Goal: Transaction & Acquisition: Purchase product/service

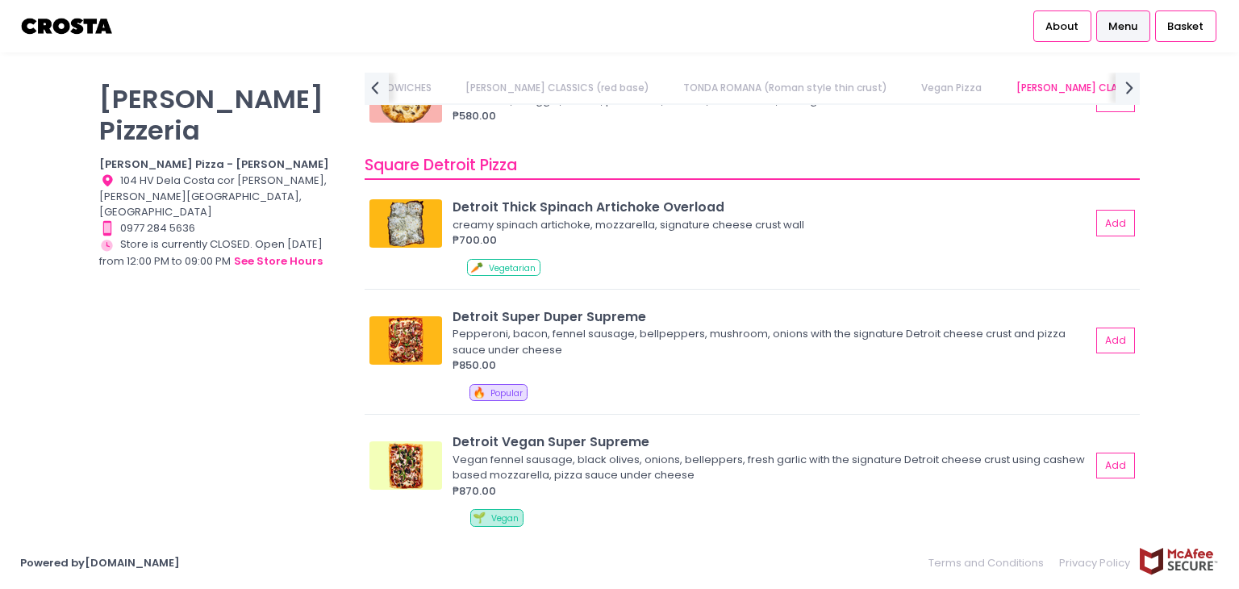
scroll to position [1808, 0]
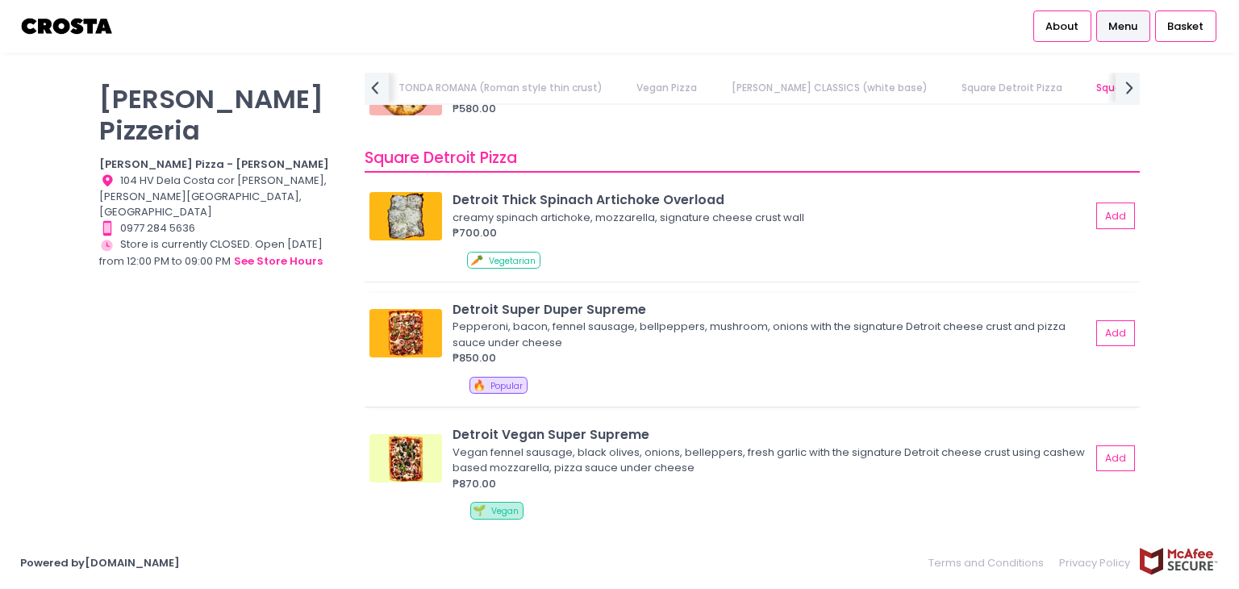
click at [568, 307] on div "Detroit Super Duper Supreme" at bounding box center [772, 309] width 638 height 19
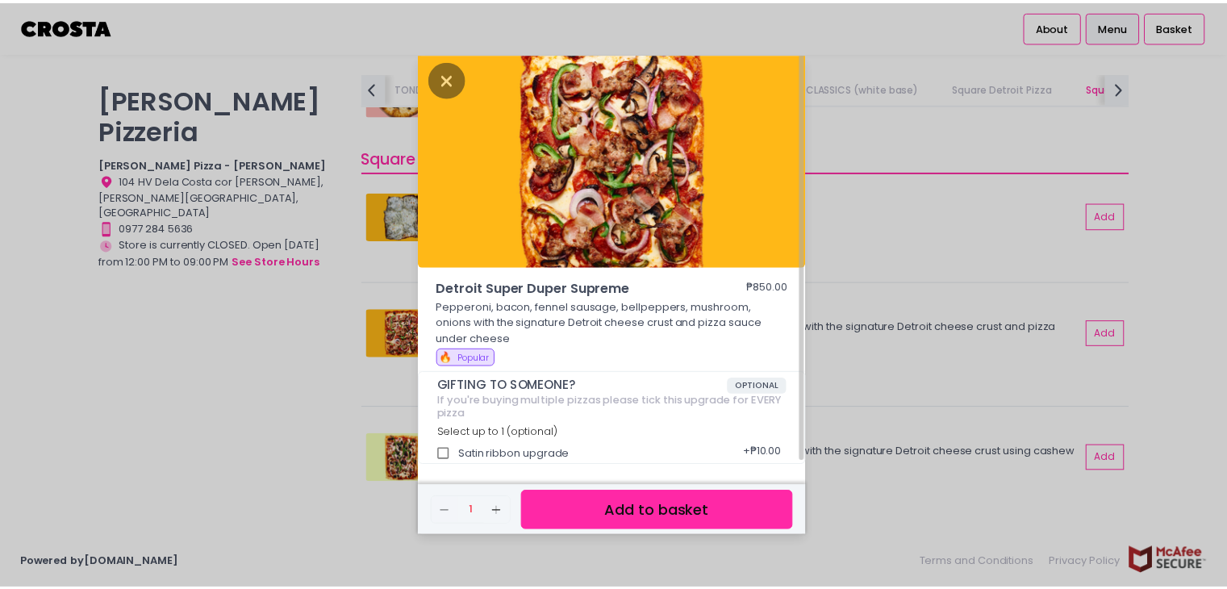
scroll to position [0, 0]
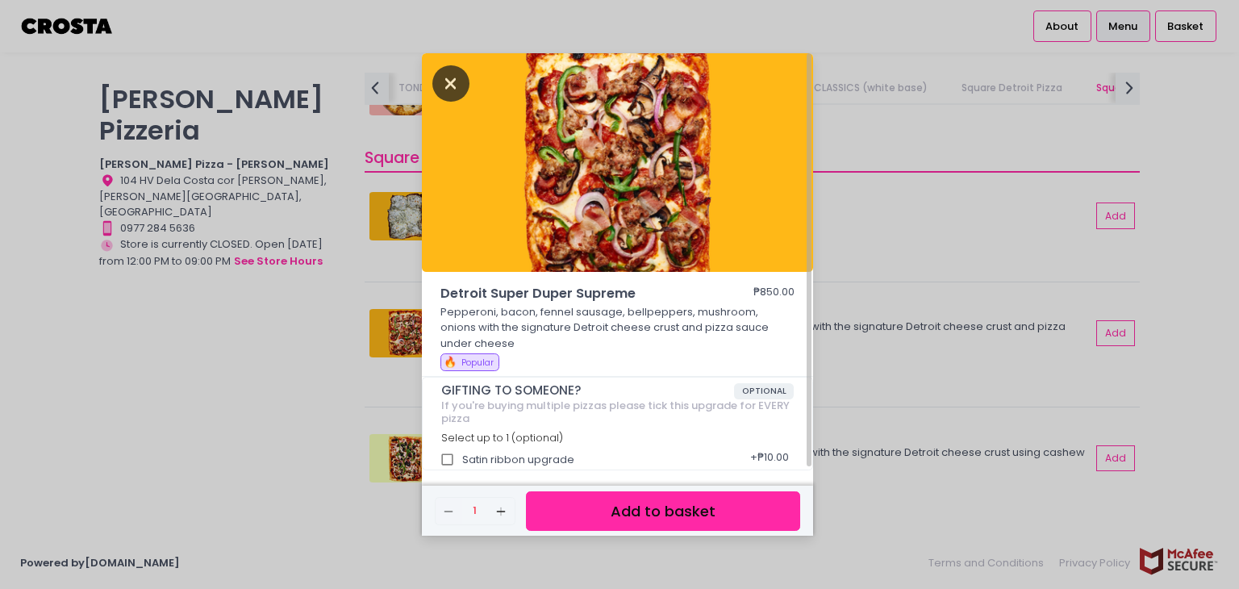
click at [448, 75] on icon "Close" at bounding box center [450, 83] width 37 height 36
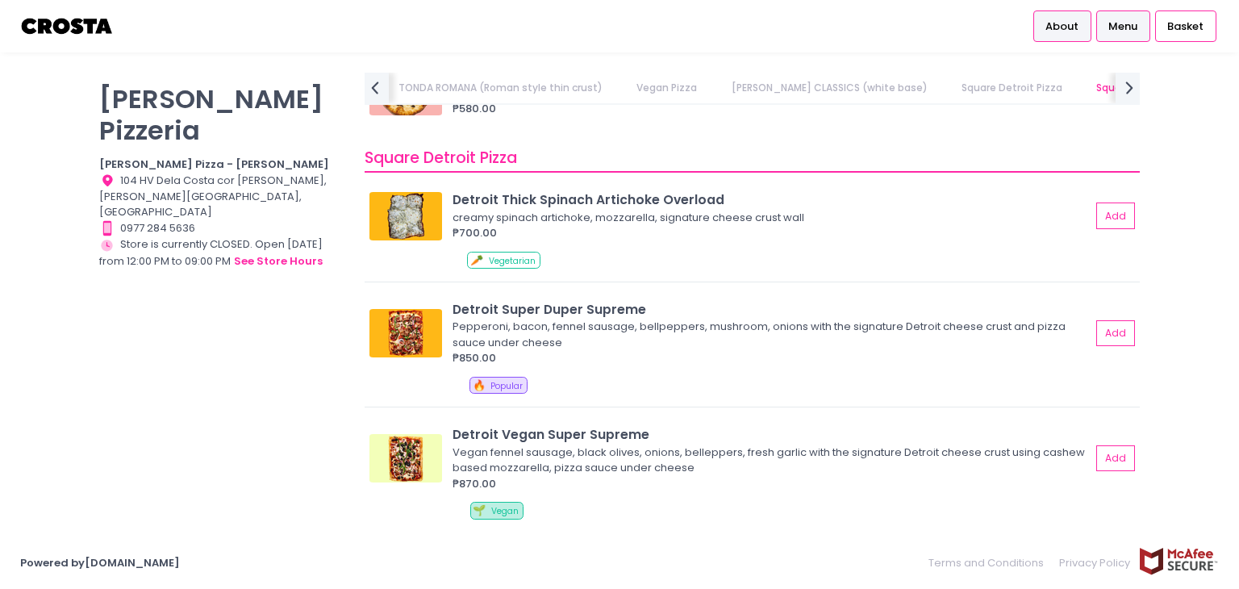
click at [1055, 20] on span "About" at bounding box center [1061, 27] width 33 height 16
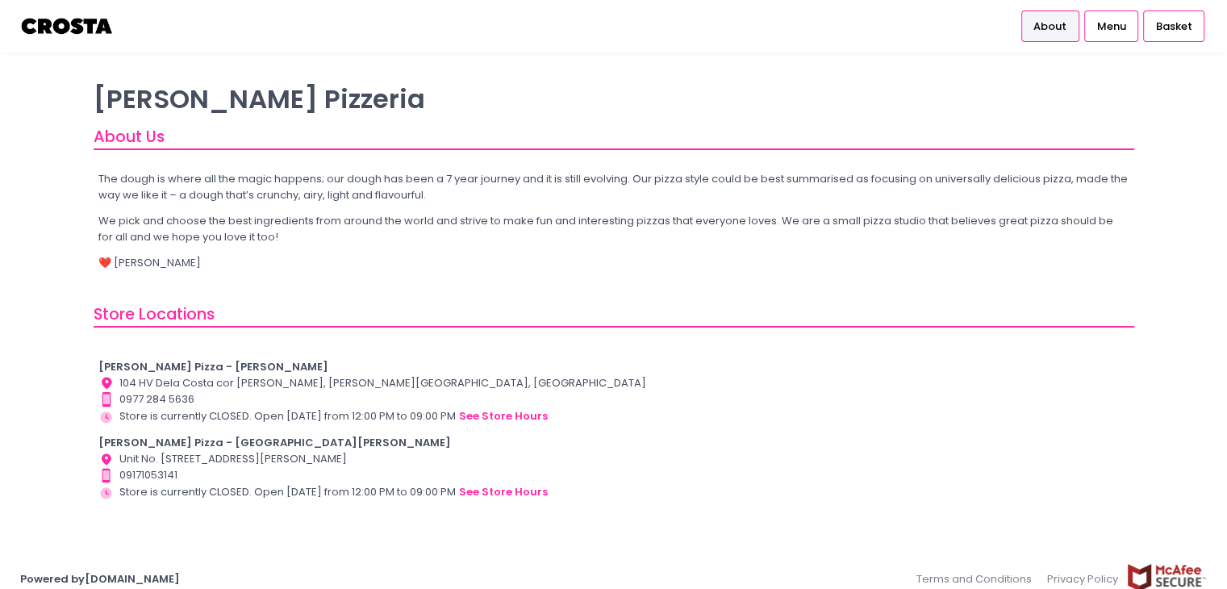
scroll to position [13, 0]
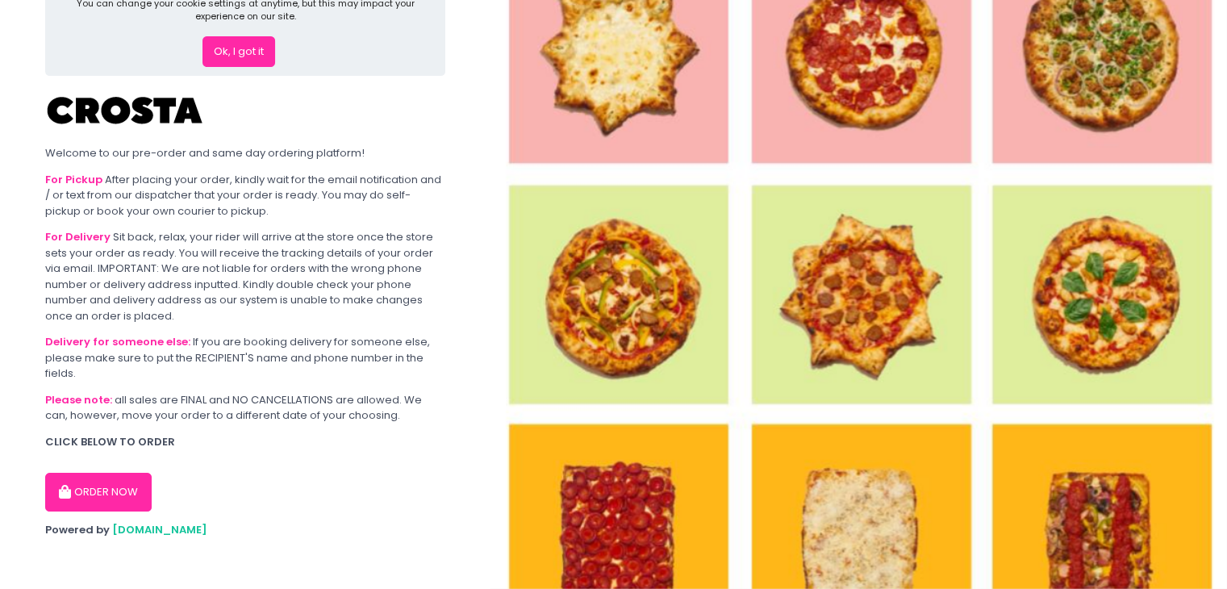
scroll to position [66, 0]
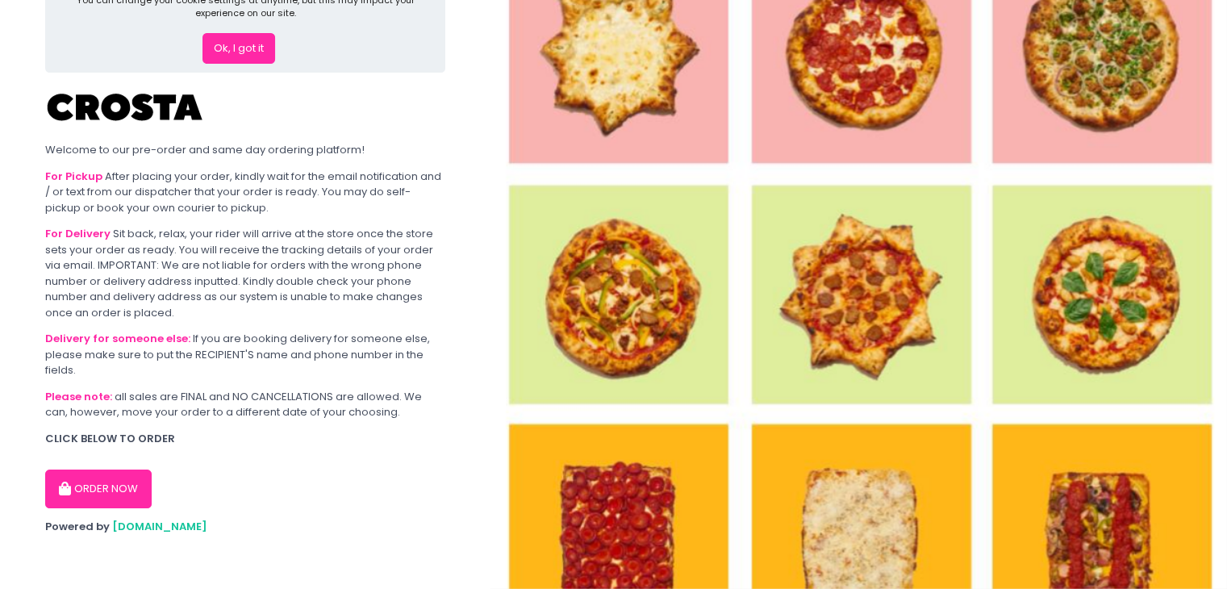
click at [124, 488] on button "ORDER NOW" at bounding box center [98, 488] width 106 height 39
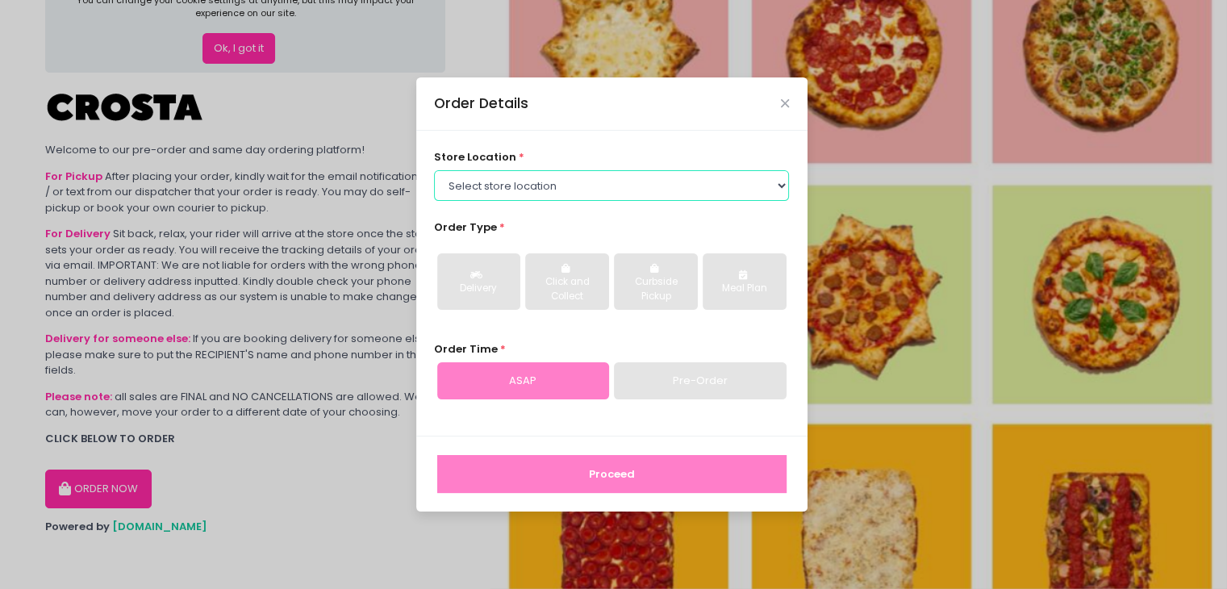
click at [516, 181] on select "Select store location Crosta Pizza - Salcedo Crosta Pizza - San Juan" at bounding box center [611, 185] width 355 height 31
select select "65090bae48156caed44a5eb4"
click at [434, 170] on select "Select store location Crosta Pizza - Salcedo Crosta Pizza - San Juan" at bounding box center [611, 185] width 355 height 31
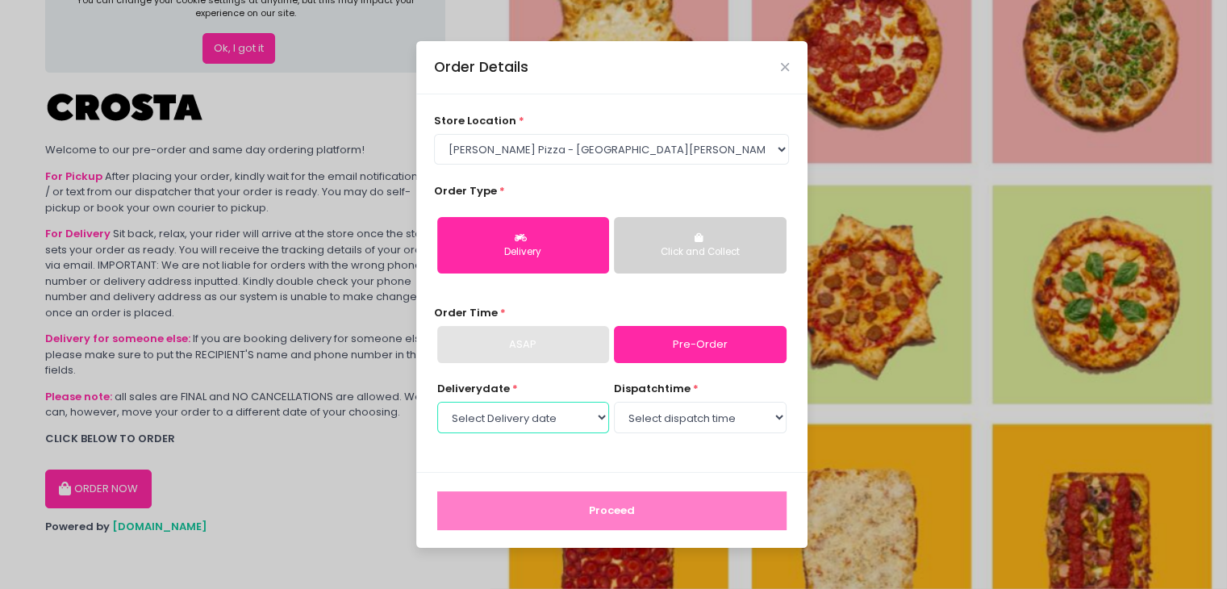
click at [581, 420] on select "Select Delivery date Wednesday, Oct 1st Thursday, Oct 2nd Friday, Oct 3rd Satur…" at bounding box center [523, 417] width 172 height 31
select select "2025-10-01"
click at [437, 402] on select "Select Delivery date Wednesday, Oct 1st Thursday, Oct 2nd Friday, Oct 3rd Satur…" at bounding box center [523, 417] width 172 height 31
click at [679, 417] on select "Select dispatch time 12:30 PM - 01:00 PM 01:00 PM - 01:30 PM 01:30 PM - 02:00 P…" at bounding box center [700, 417] width 172 height 31
select select "14:00"
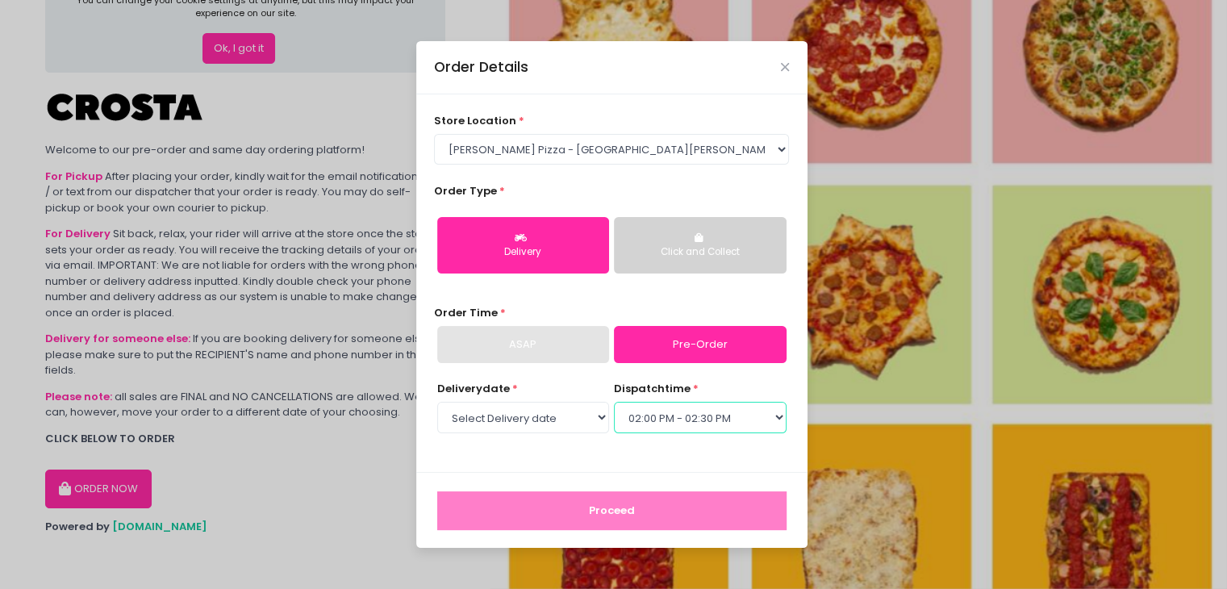
click at [614, 402] on select "Select dispatch time 12:30 PM - 01:00 PM 01:00 PM - 01:30 PM 01:30 PM - 02:00 P…" at bounding box center [700, 417] width 172 height 31
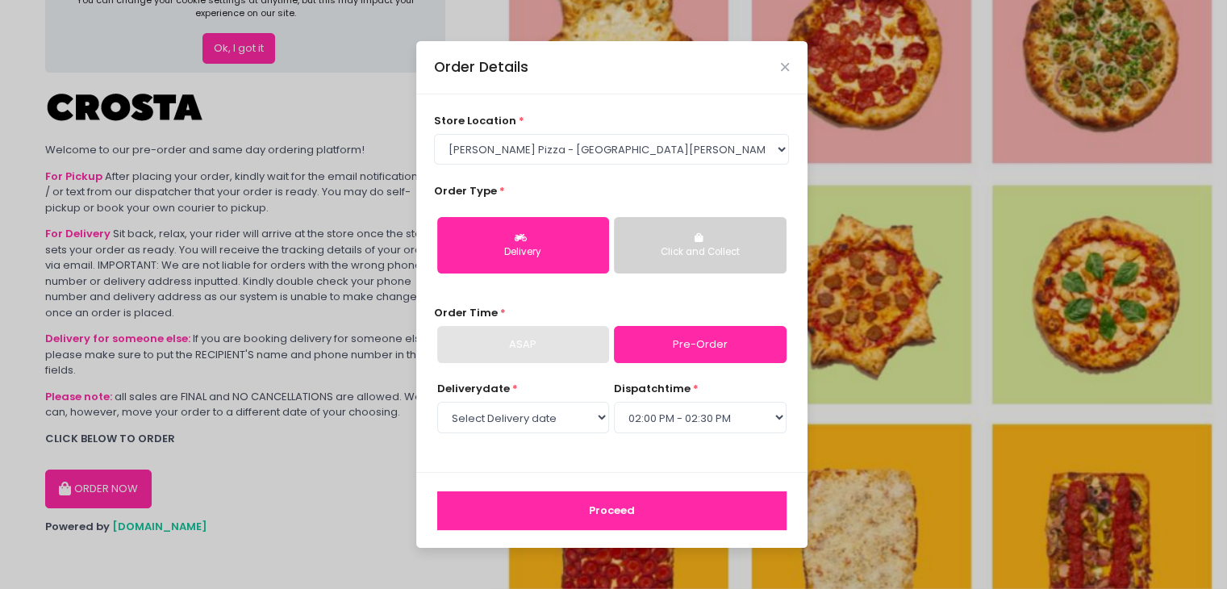
click at [603, 501] on button "Proceed" at bounding box center [611, 510] width 349 height 39
